Goal: Entertainment & Leisure: Consume media (video, audio)

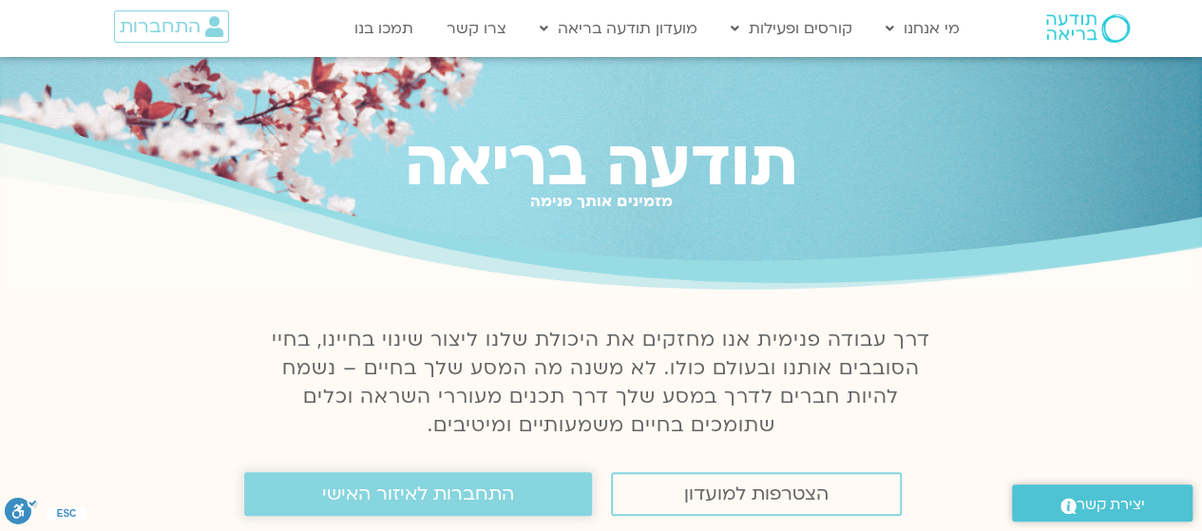
click at [395, 482] on link "התחברות לאיזור האישי" at bounding box center [418, 494] width 348 height 44
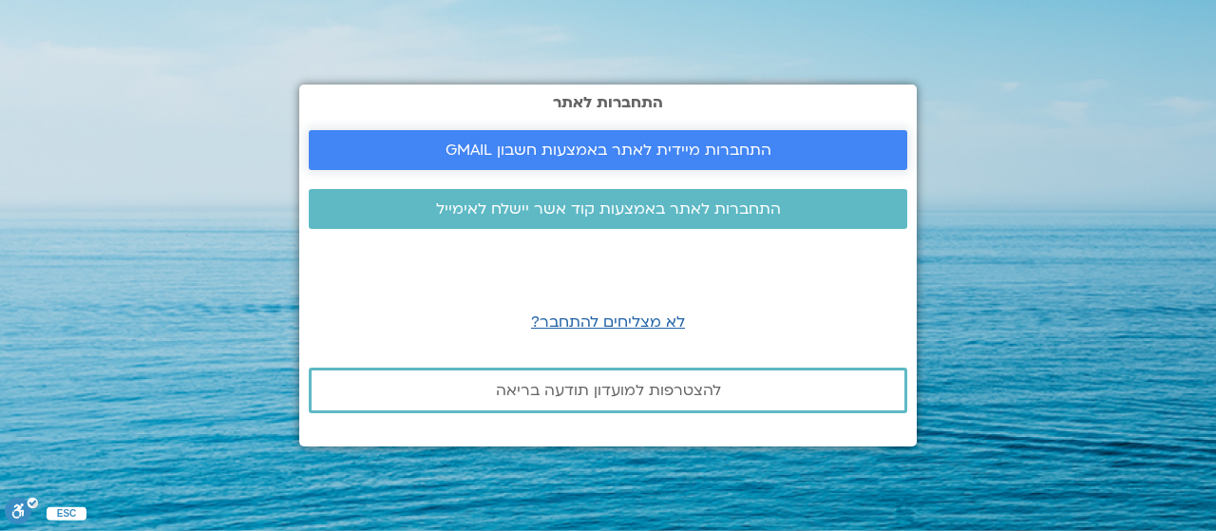
click at [591, 143] on span "התחברות מיידית לאתר באמצעות חשבון GMAIL" at bounding box center [609, 150] width 326 height 17
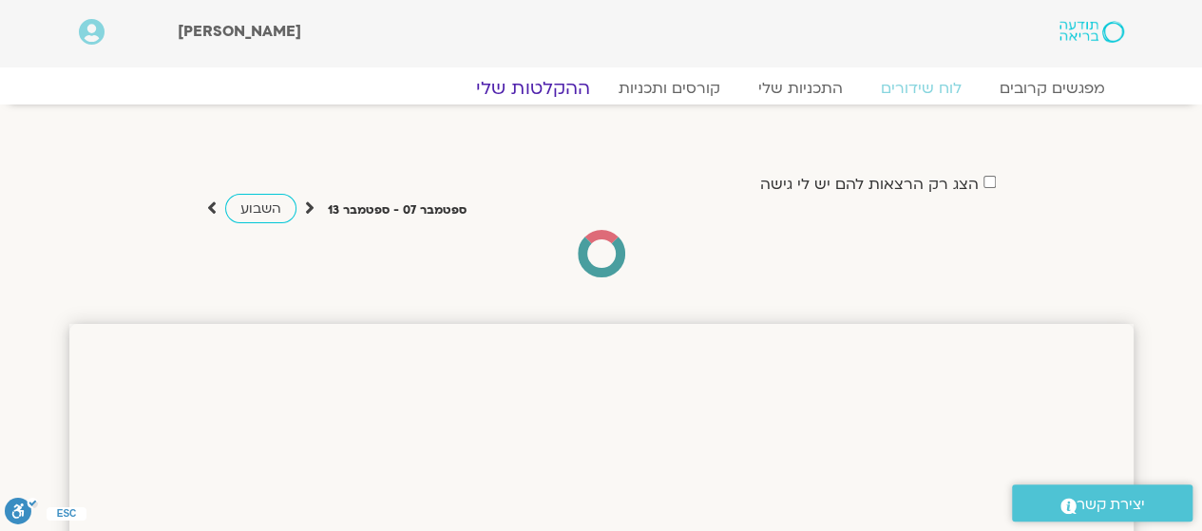
click at [519, 98] on link "ההקלטות שלי" at bounding box center [533, 88] width 160 height 23
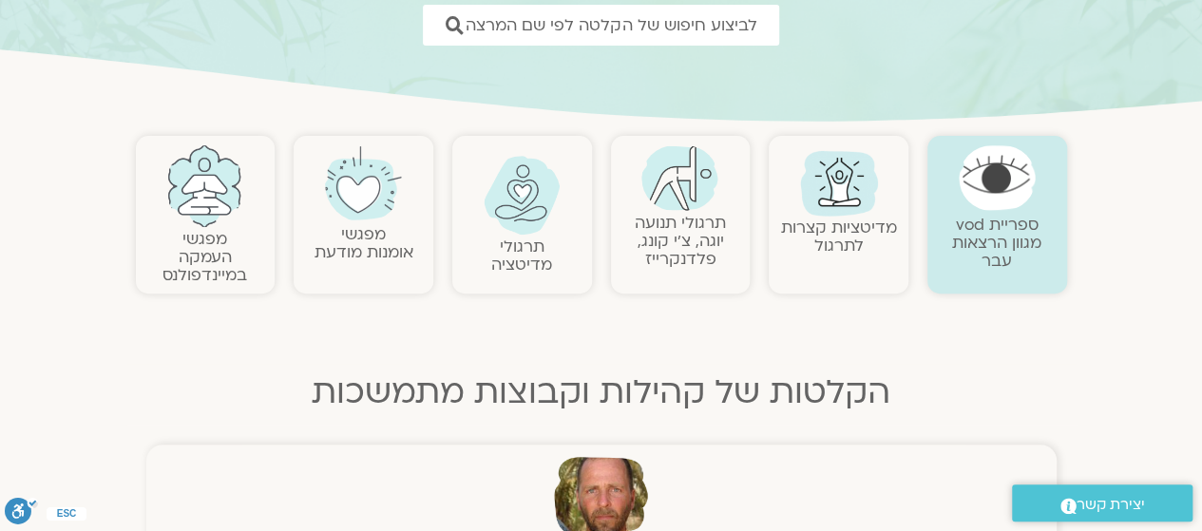
scroll to position [300, 0]
click at [508, 221] on img at bounding box center [522, 193] width 77 height 79
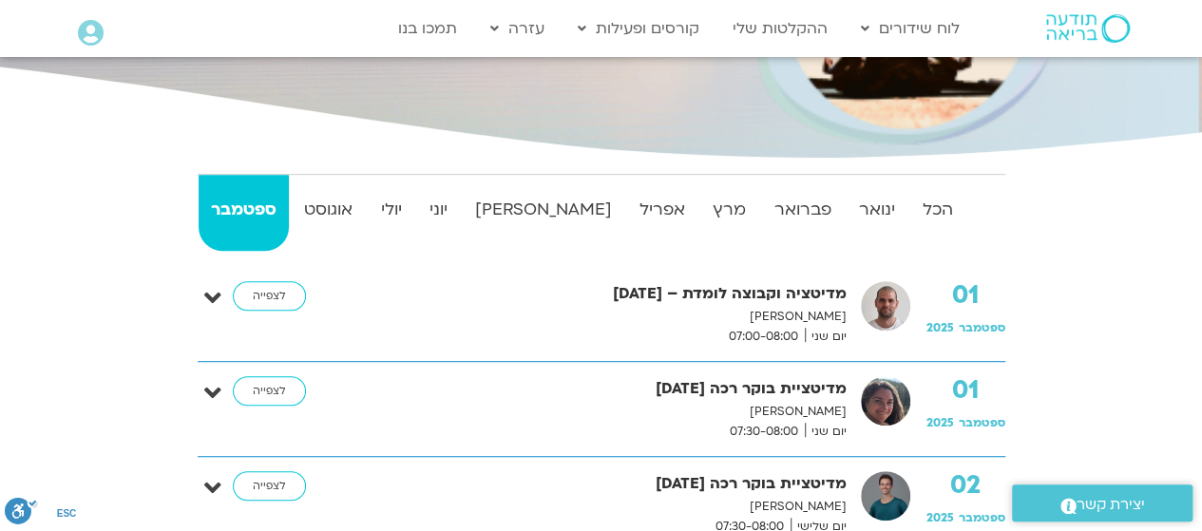
scroll to position [375, 0]
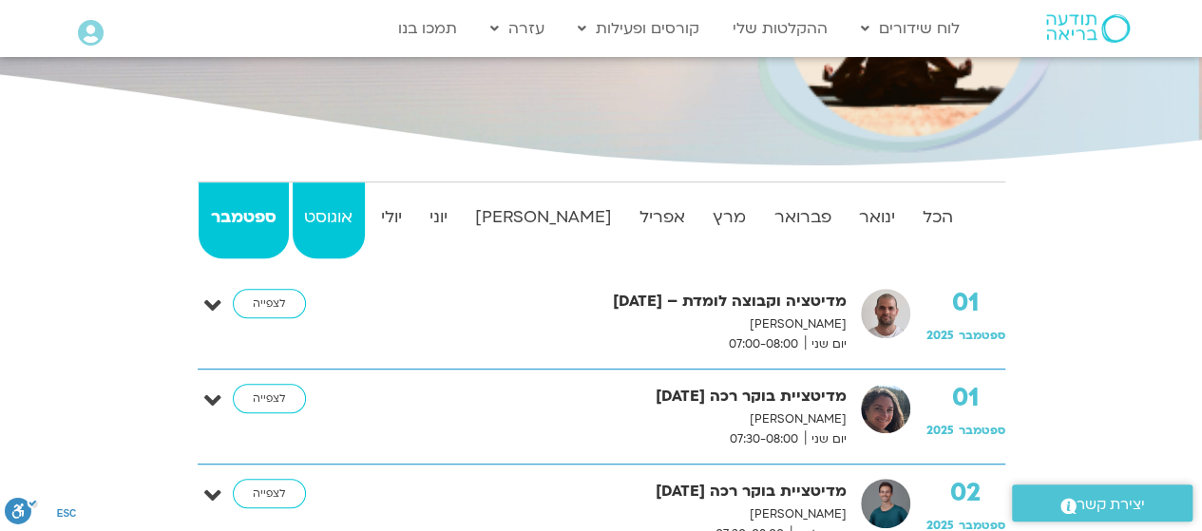
click at [353, 206] on strong "אוגוסט" at bounding box center [329, 217] width 72 height 29
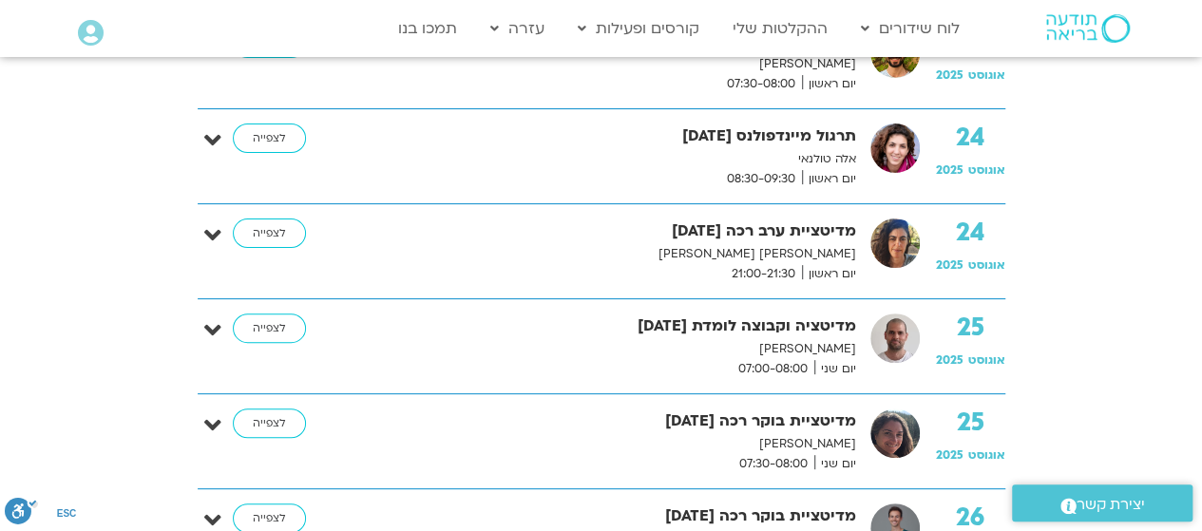
scroll to position [3771, 0]
click at [264, 124] on link "לצפייה" at bounding box center [269, 139] width 73 height 30
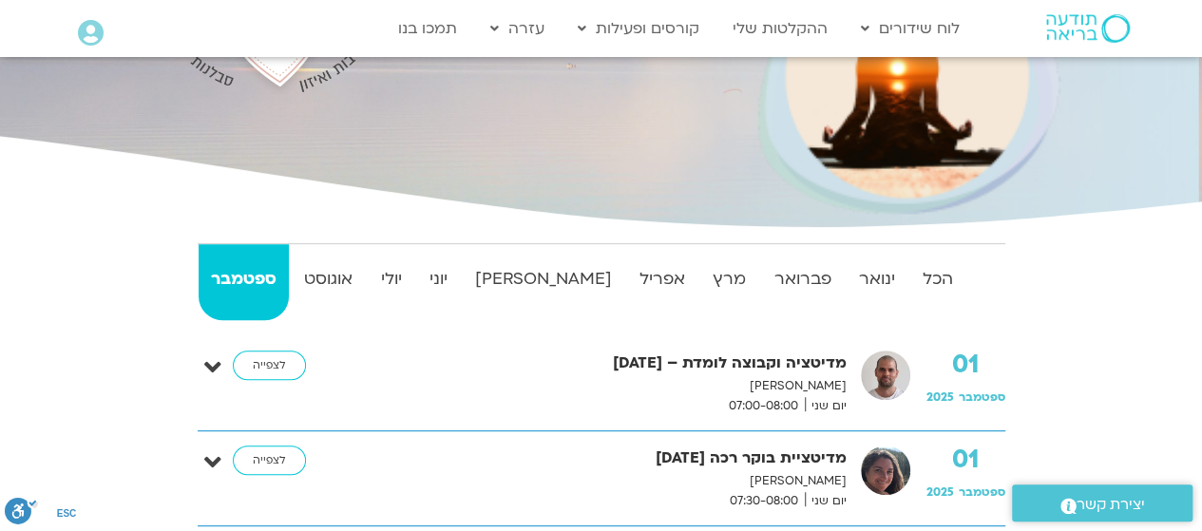
scroll to position [310, 0]
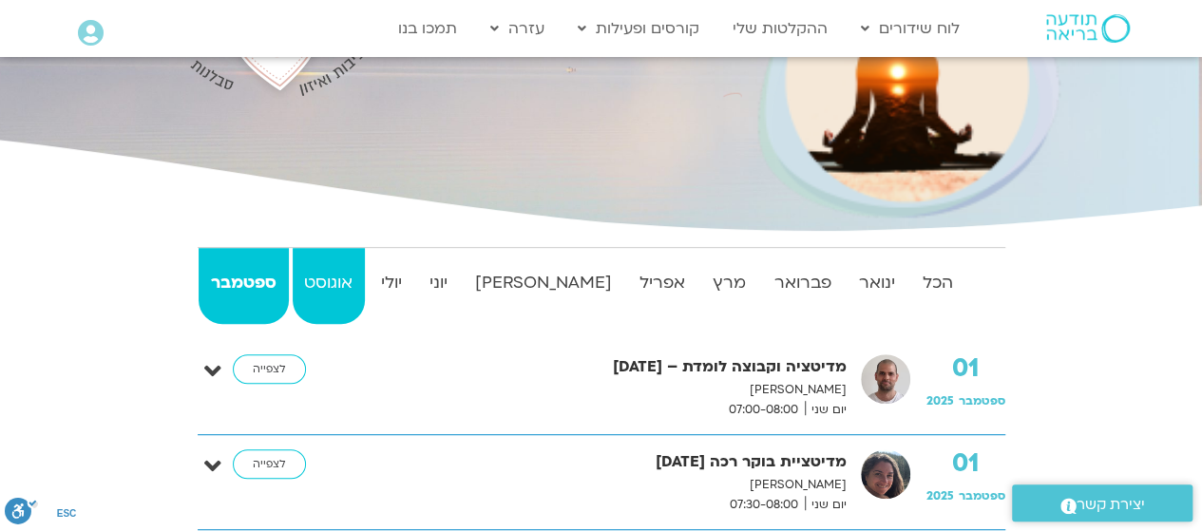
click at [348, 290] on strong "אוגוסט" at bounding box center [329, 283] width 72 height 29
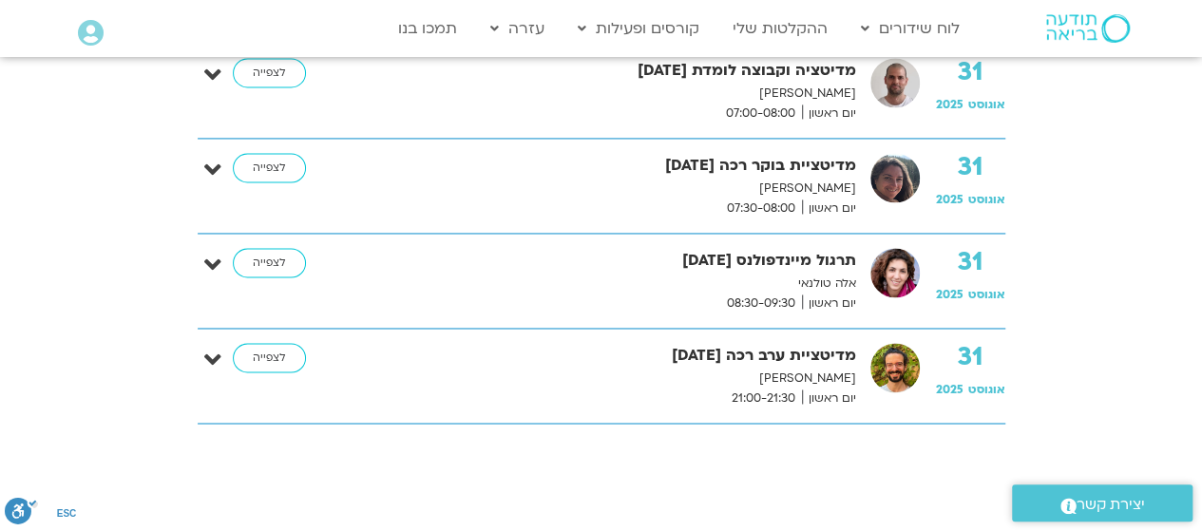
scroll to position [4976, 0]
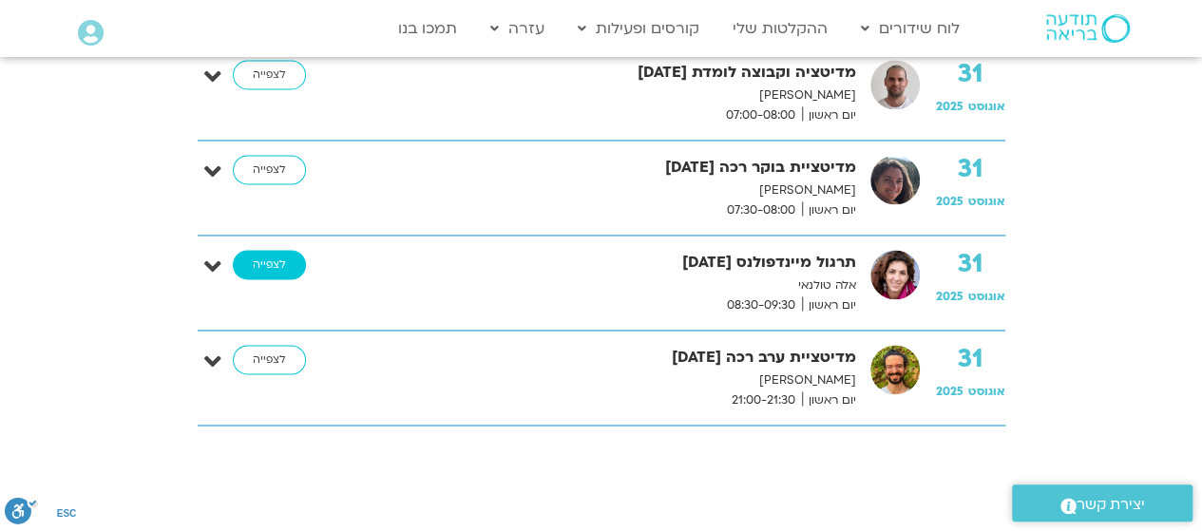
click at [249, 252] on link "לצפייה" at bounding box center [269, 265] width 73 height 30
